Goal: Find specific page/section: Find specific page/section

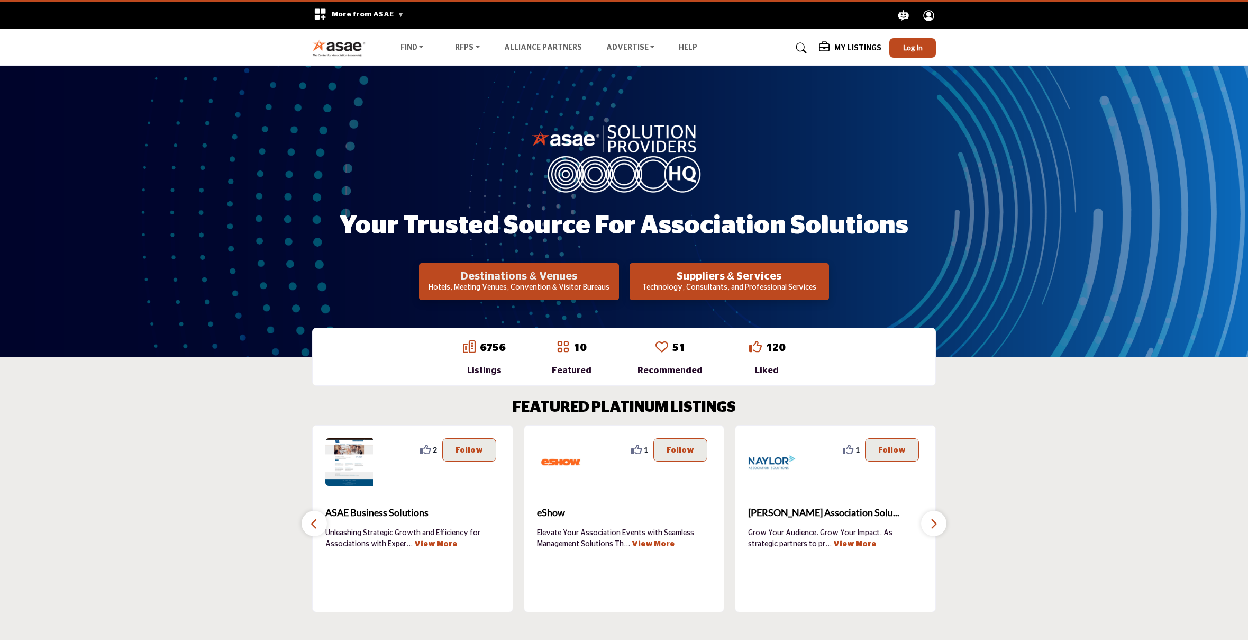
click at [554, 282] on h2 "Destinations & Venues" at bounding box center [518, 276] width 193 height 13
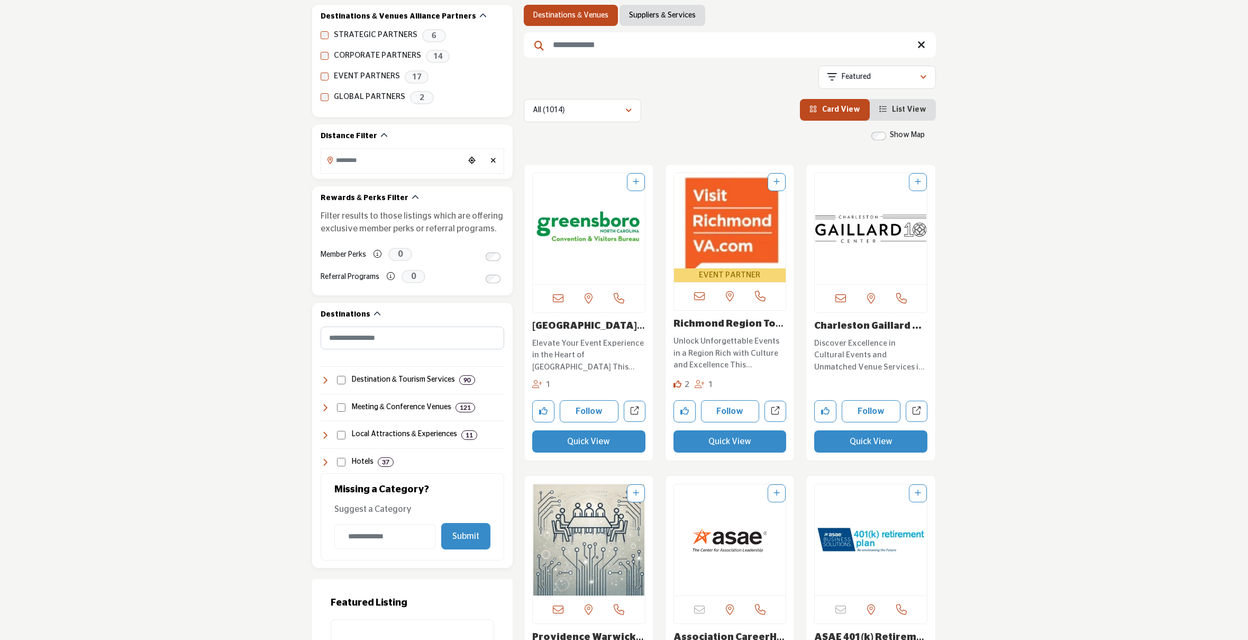
scroll to position [195, 0]
click at [325, 380] on icon at bounding box center [325, 379] width 8 height 8
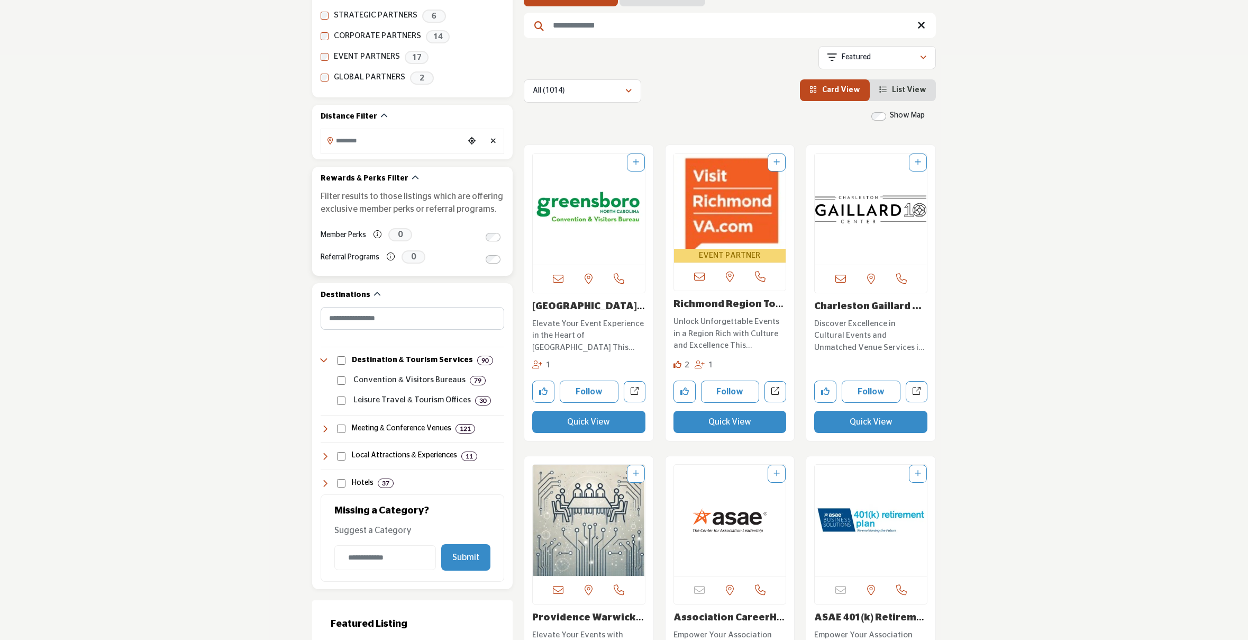
scroll to position [219, 0]
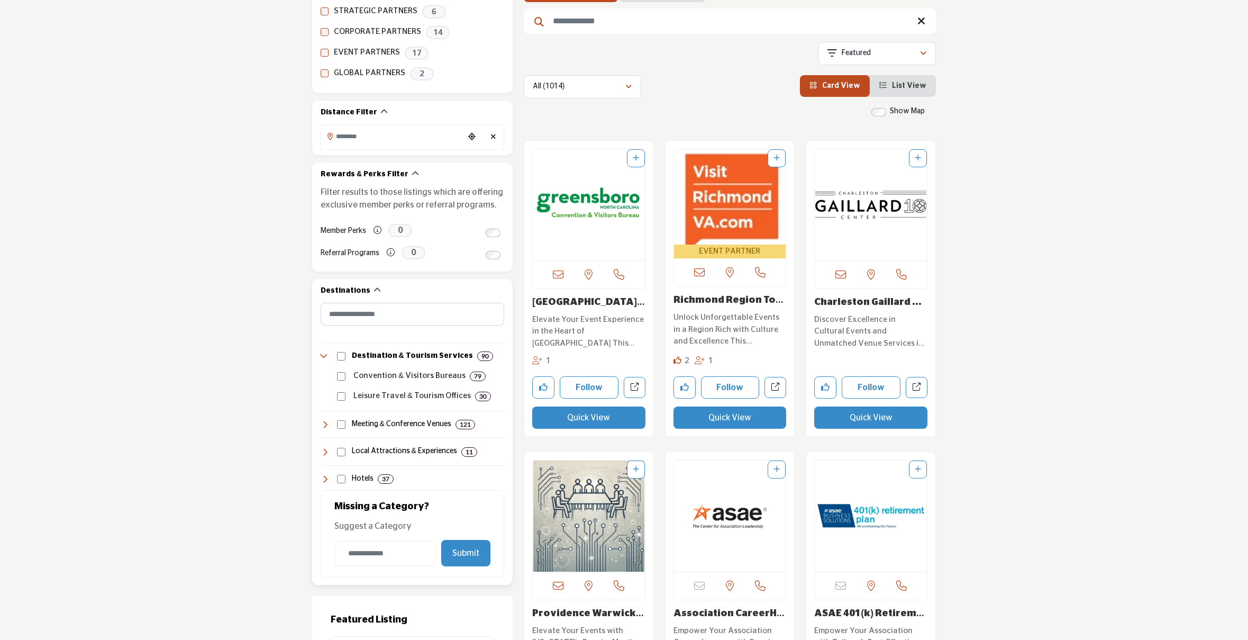
drag, startPoint x: 327, startPoint y: 478, endPoint x: 336, endPoint y: 475, distance: 8.9
click at [327, 478] on icon at bounding box center [325, 479] width 8 height 8
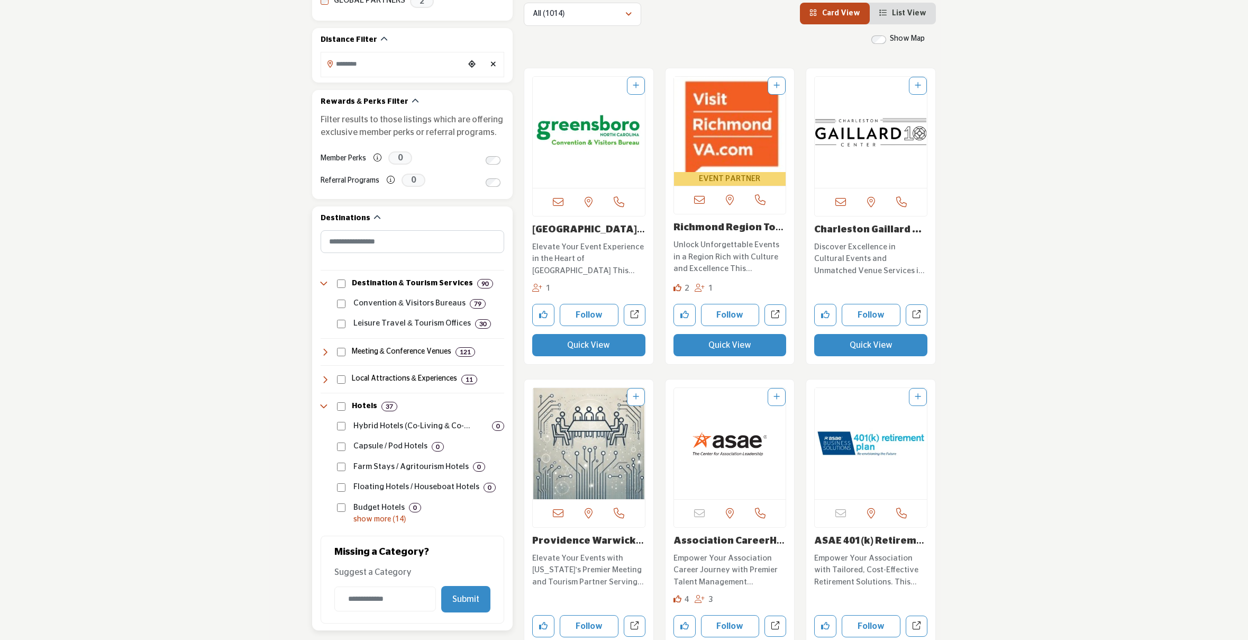
scroll to position [350, 0]
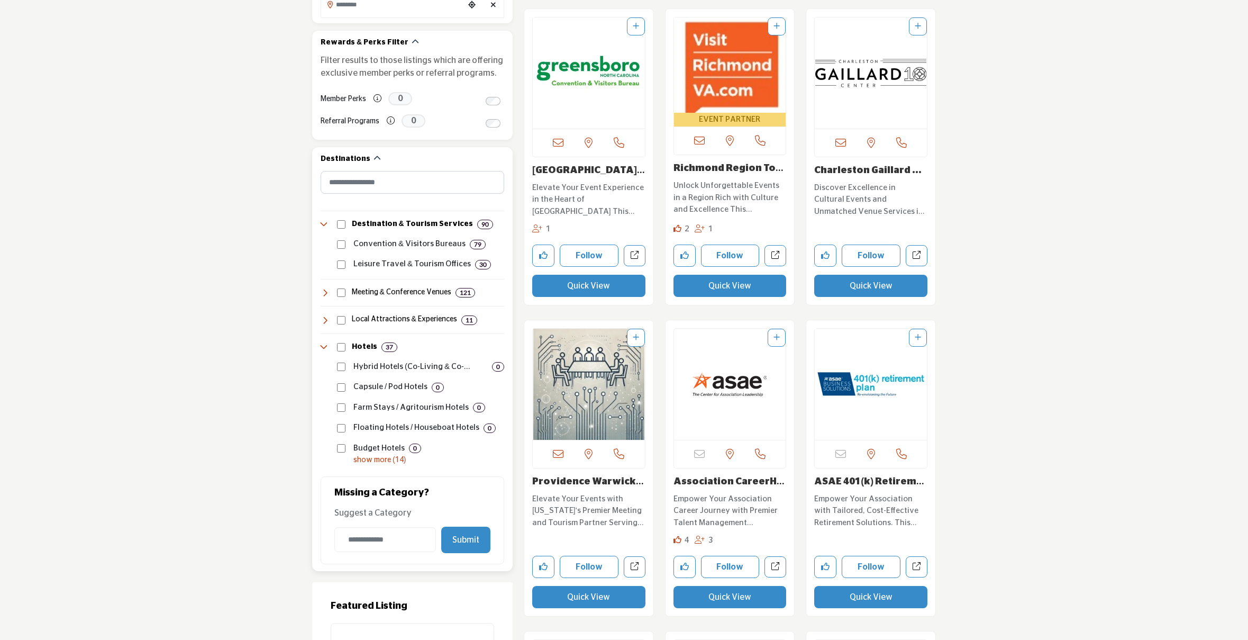
click at [329, 316] on icon at bounding box center [325, 320] width 8 height 8
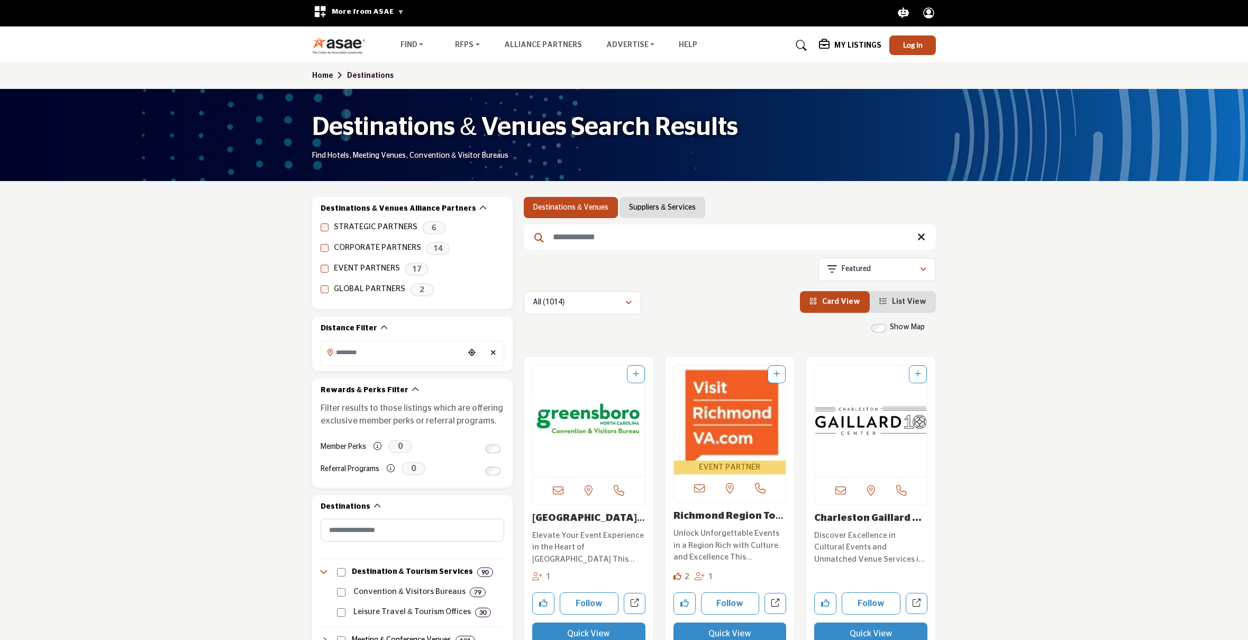
scroll to position [0, 0]
